Goal: Check status: Check status

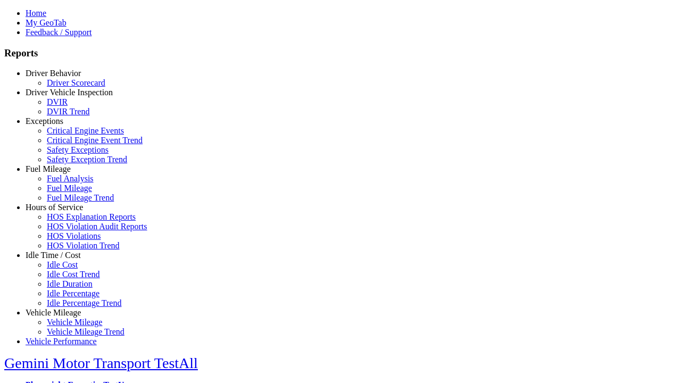
click at [61, 173] on link "Fuel Mileage" at bounding box center [48, 168] width 45 height 9
click at [69, 193] on link "Fuel Mileage" at bounding box center [69, 188] width 45 height 9
select select "**********"
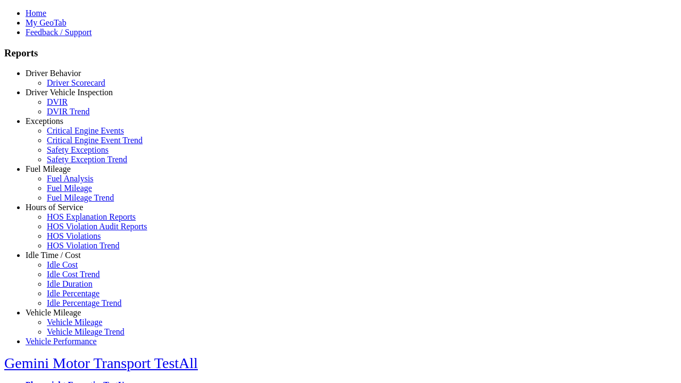
type input "**********"
